Goal: Navigation & Orientation: Find specific page/section

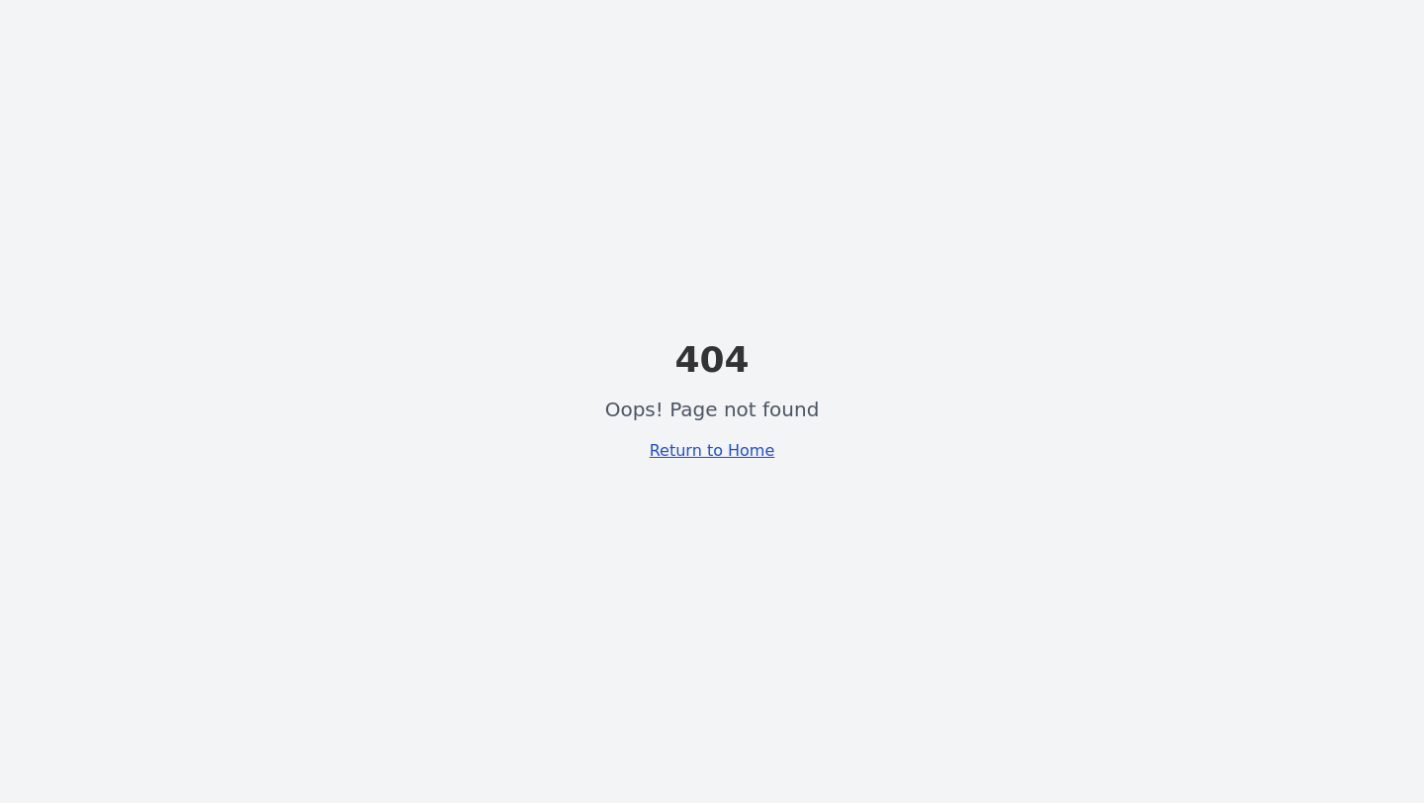
click at [716, 447] on link "Return to Home" at bounding box center [713, 450] width 126 height 19
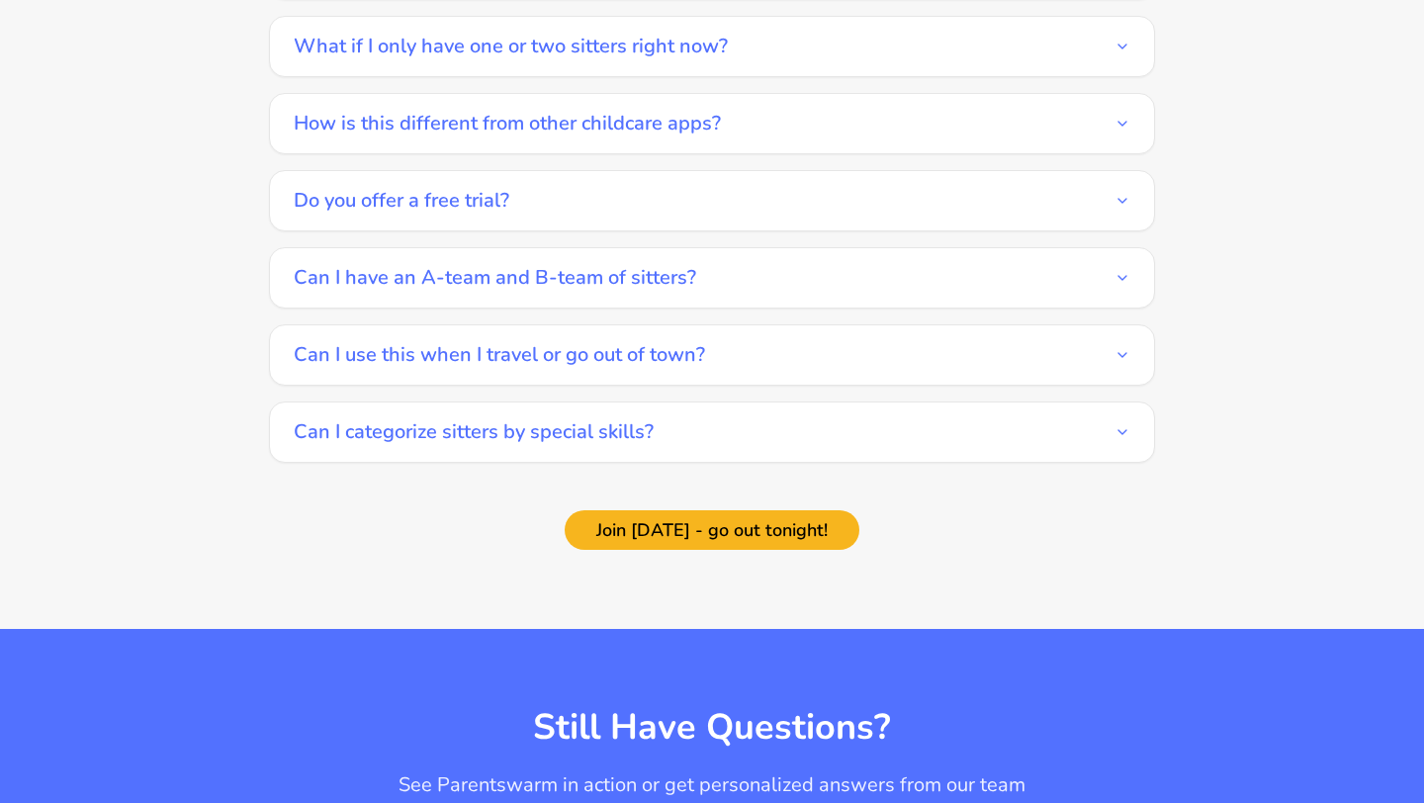
scroll to position [3760, 0]
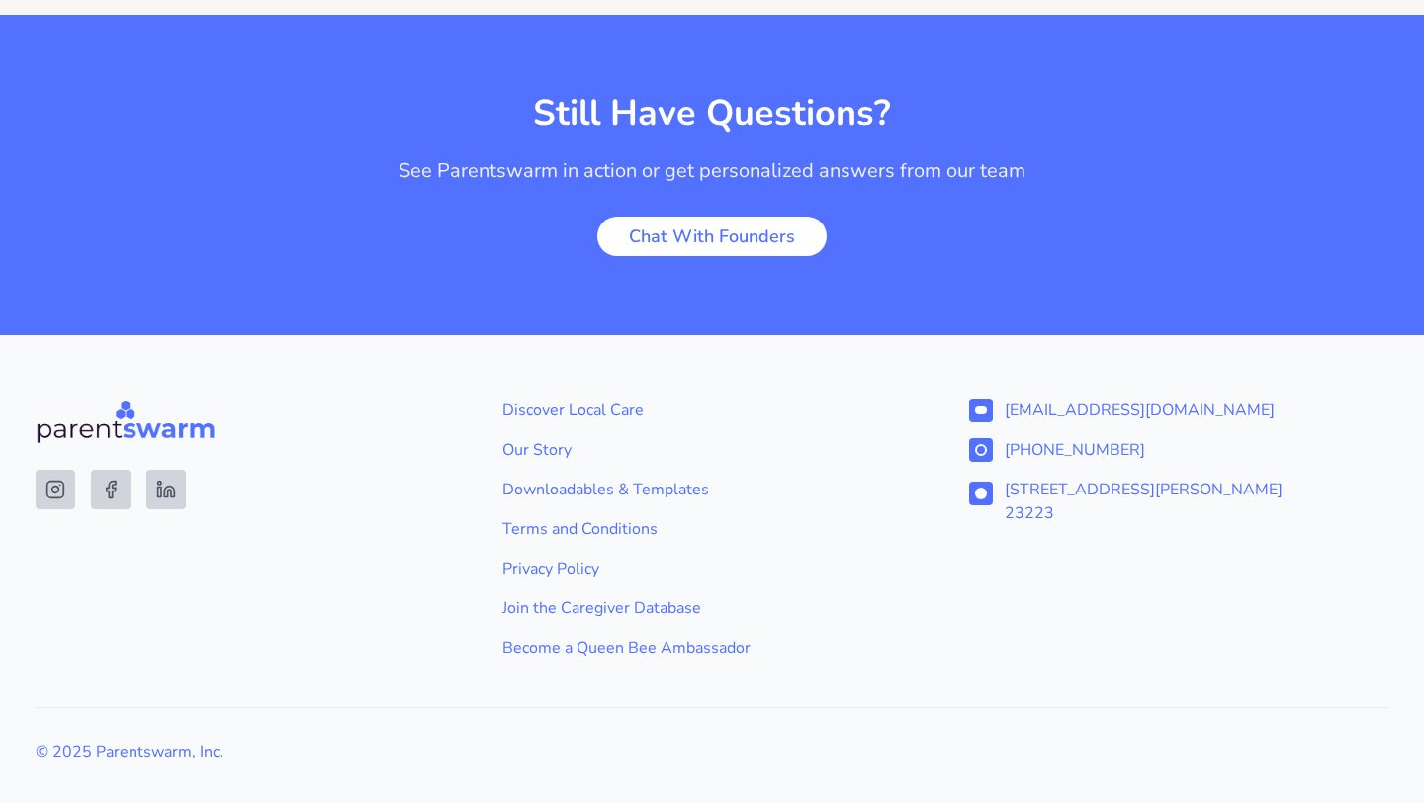
click at [533, 411] on div "Discover Local Care Our Story Downloadables & Templates Terms and Conditions Pr…" at bounding box center [711, 529] width 419 height 261
click at [533, 438] on link "Our Story" at bounding box center [711, 450] width 419 height 24
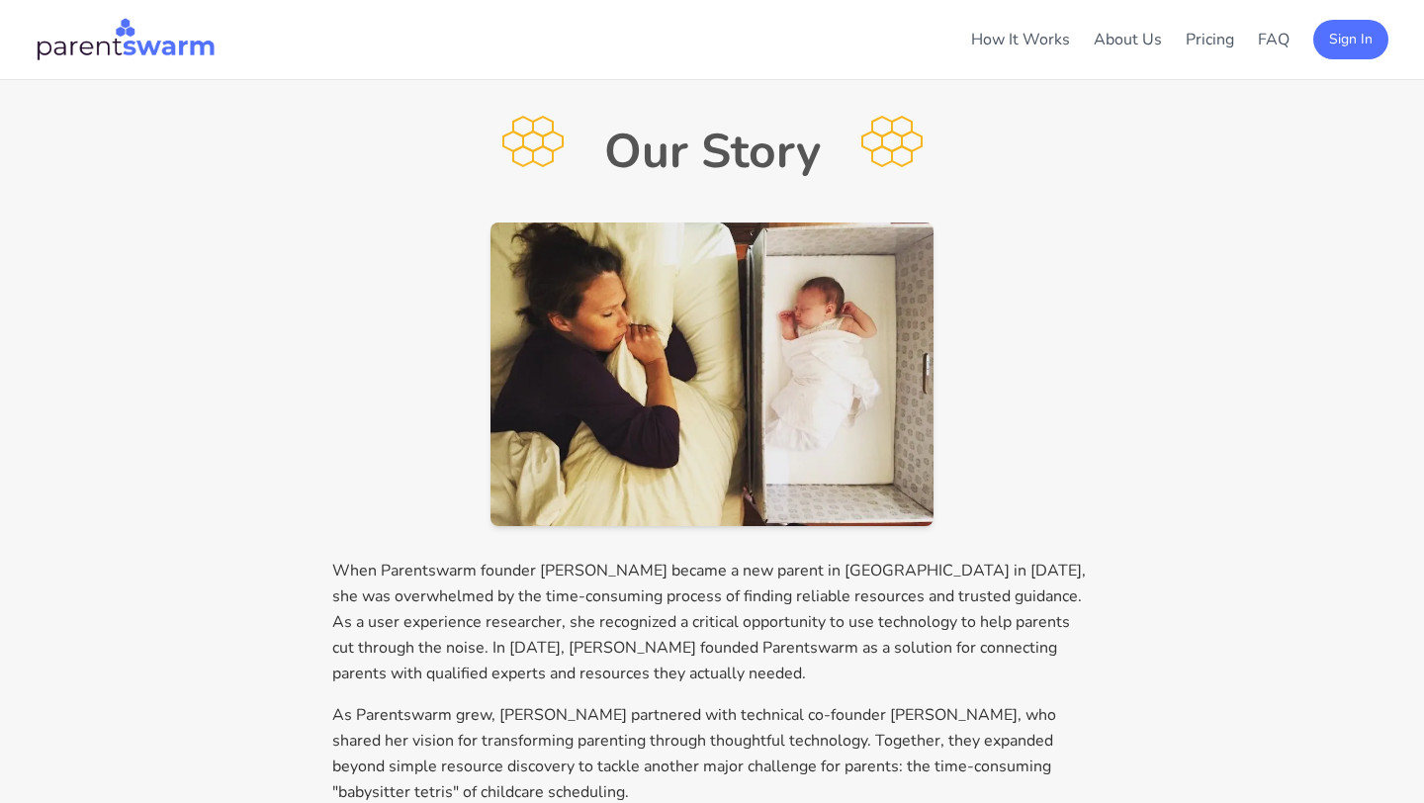
click at [44, 58] on img at bounding box center [126, 39] width 180 height 47
click at [74, 46] on img at bounding box center [126, 39] width 180 height 47
click at [115, 39] on img at bounding box center [126, 39] width 180 height 47
click at [148, 41] on img at bounding box center [126, 39] width 180 height 47
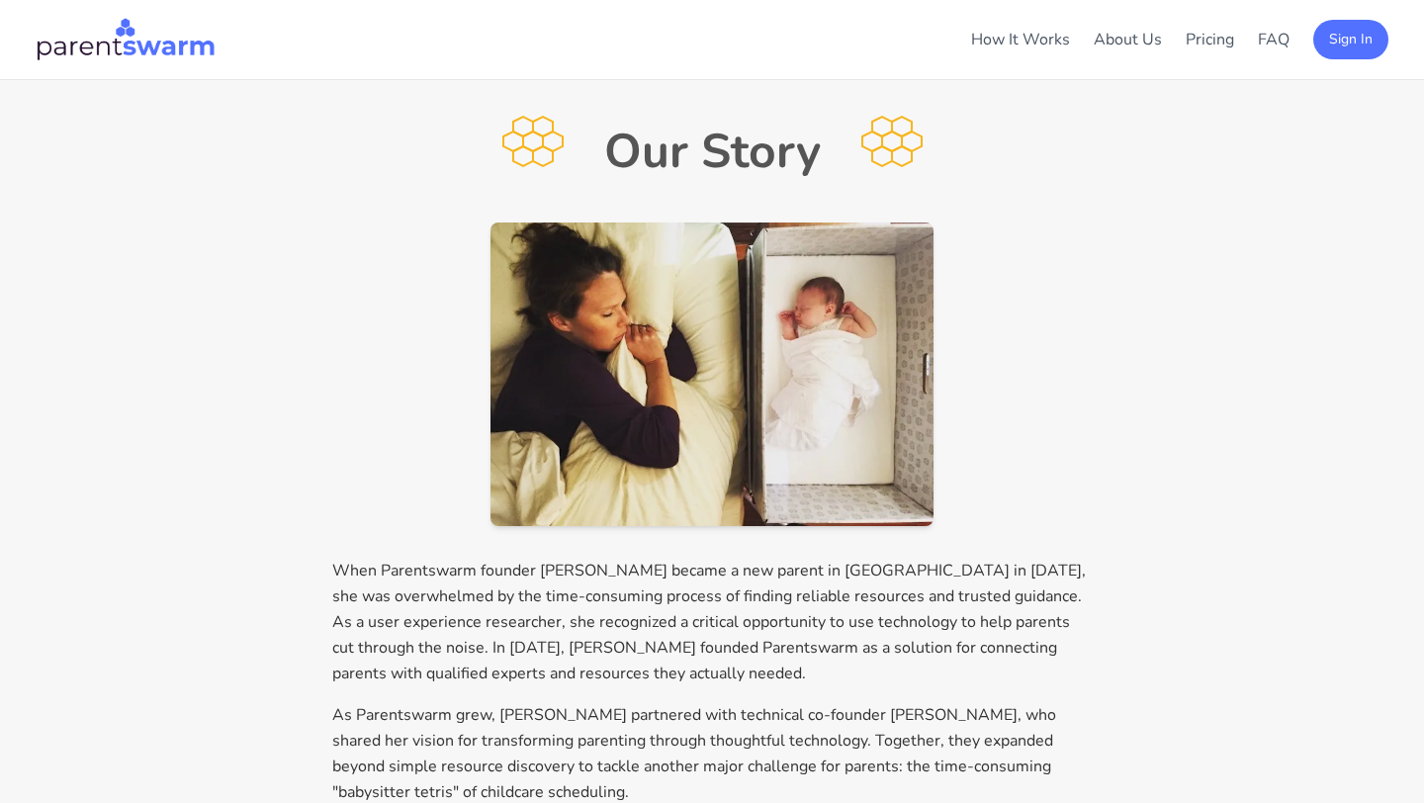
click at [148, 41] on img at bounding box center [126, 39] width 180 height 47
